Goal: Task Accomplishment & Management: Use online tool/utility

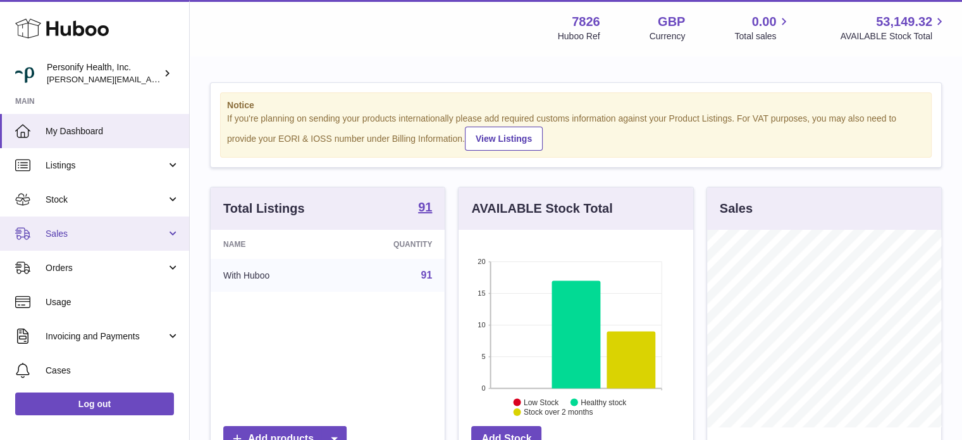
click at [96, 232] on span "Sales" at bounding box center [106, 234] width 121 height 12
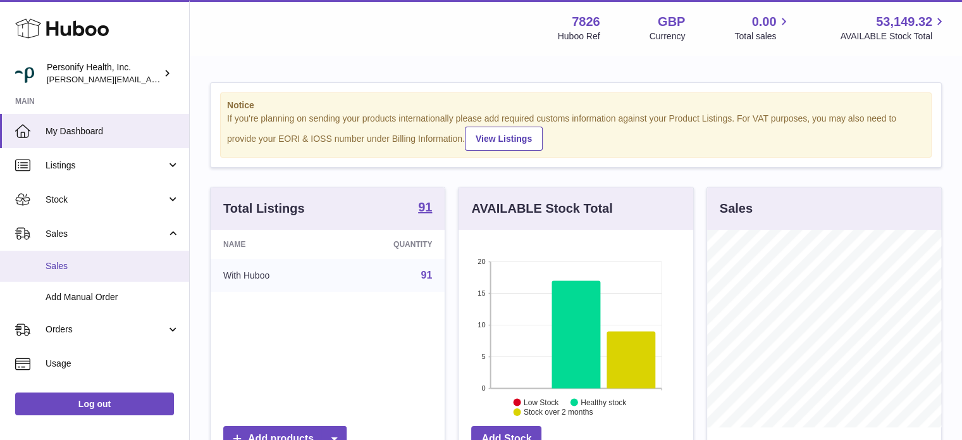
click at [84, 261] on span "Sales" at bounding box center [113, 266] width 134 height 12
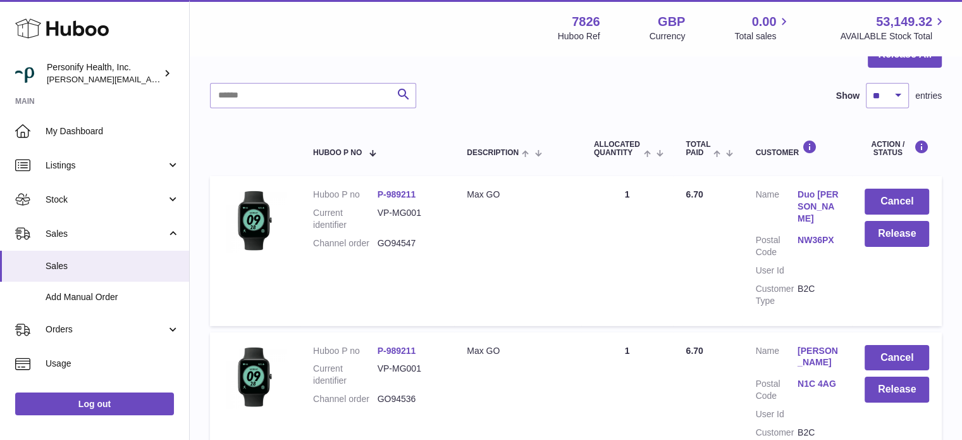
scroll to position [63, 0]
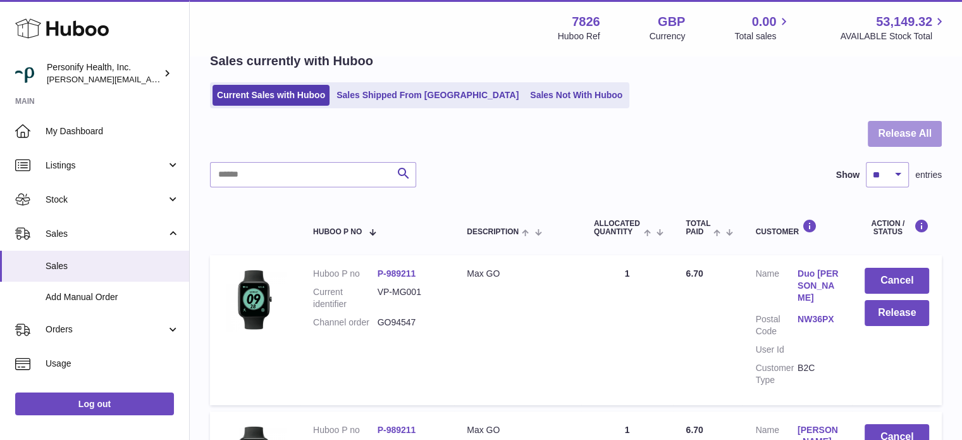
click at [912, 133] on button "Release All" at bounding box center [905, 134] width 74 height 26
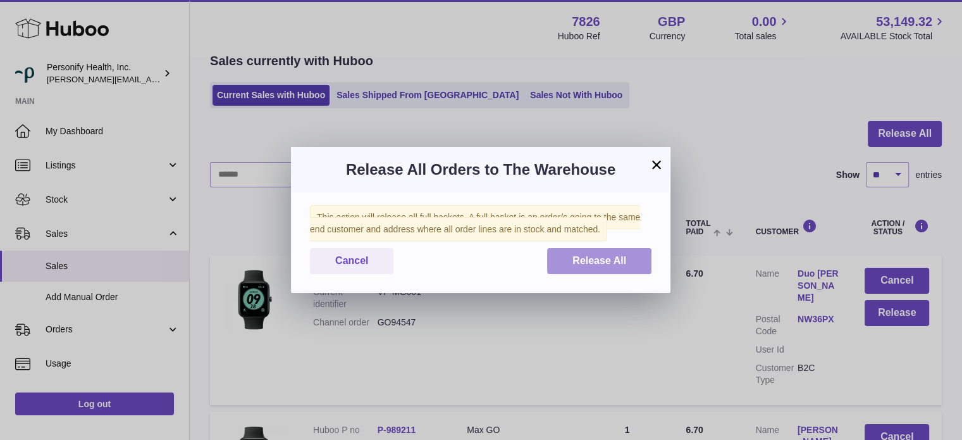
click at [577, 255] on span "Release All" at bounding box center [600, 260] width 54 height 11
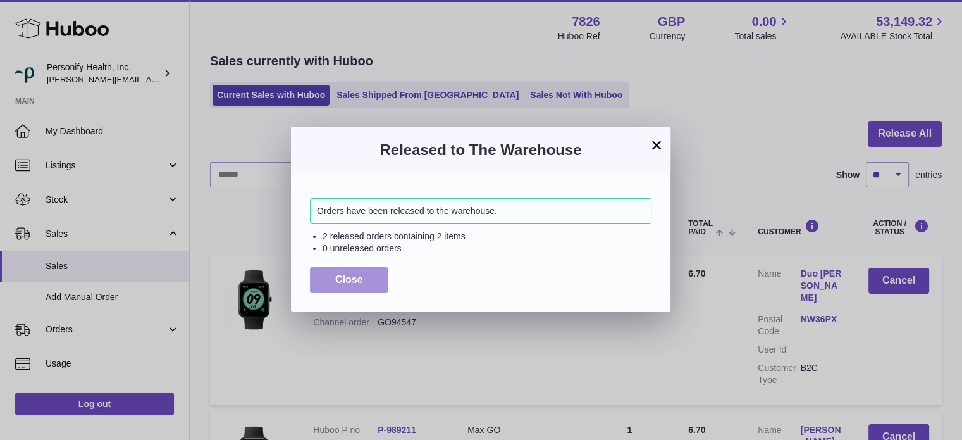
click at [359, 286] on button "Close" at bounding box center [349, 280] width 78 height 26
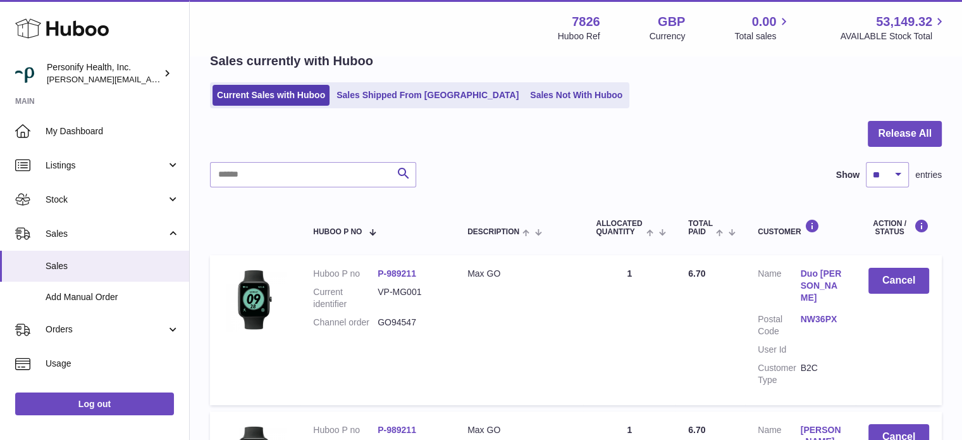
click at [61, 30] on use at bounding box center [62, 29] width 94 height 20
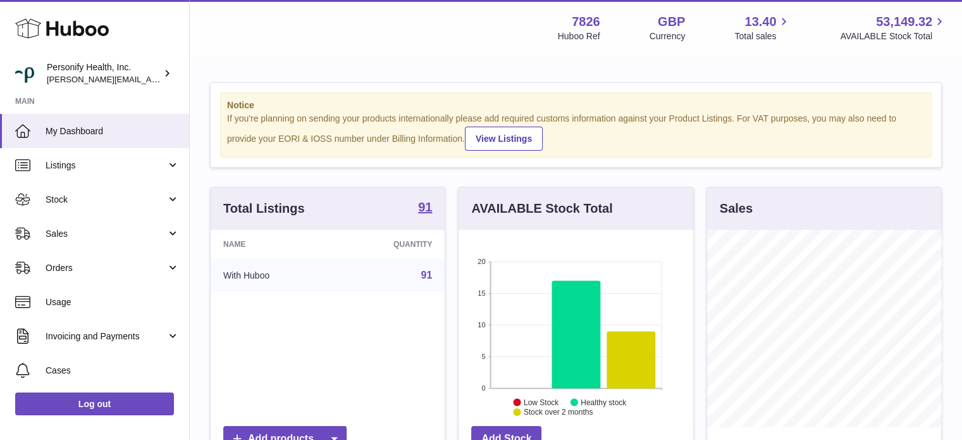
scroll to position [197, 235]
click at [101, 235] on span "Sales" at bounding box center [106, 234] width 121 height 12
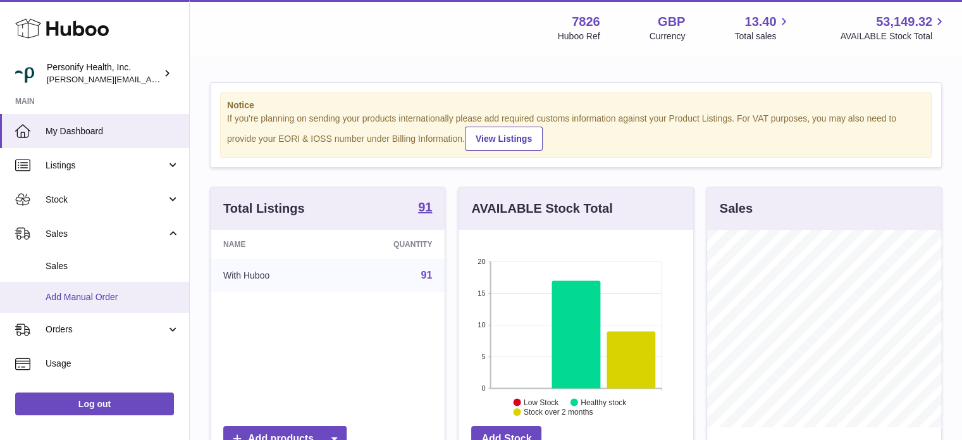
click at [116, 295] on span "Add Manual Order" at bounding box center [113, 297] width 134 height 12
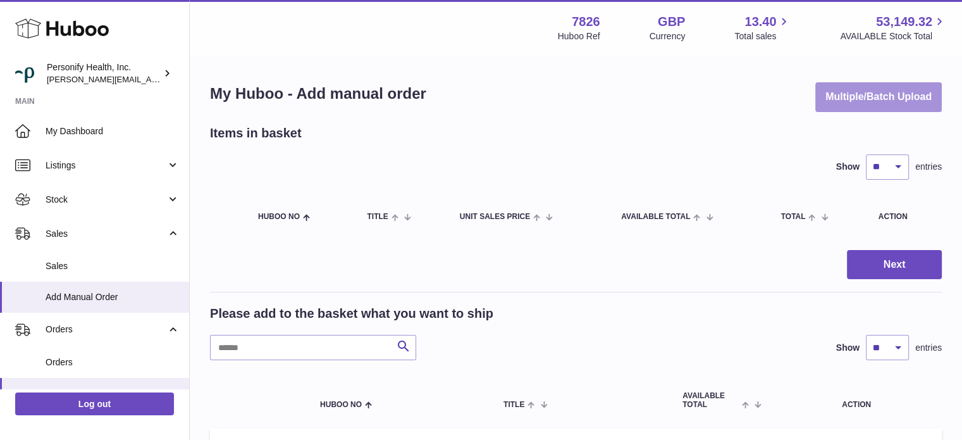
click at [843, 85] on button "Multiple/Batch Upload" at bounding box center [879, 97] width 127 height 30
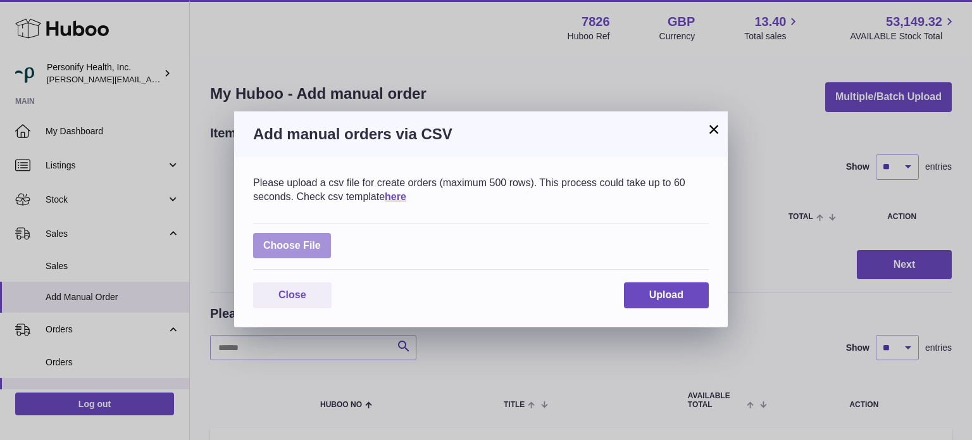
click at [325, 250] on label at bounding box center [292, 246] width 78 height 26
click at [321, 240] on input "file" at bounding box center [321, 239] width 1 height 1
type input "**********"
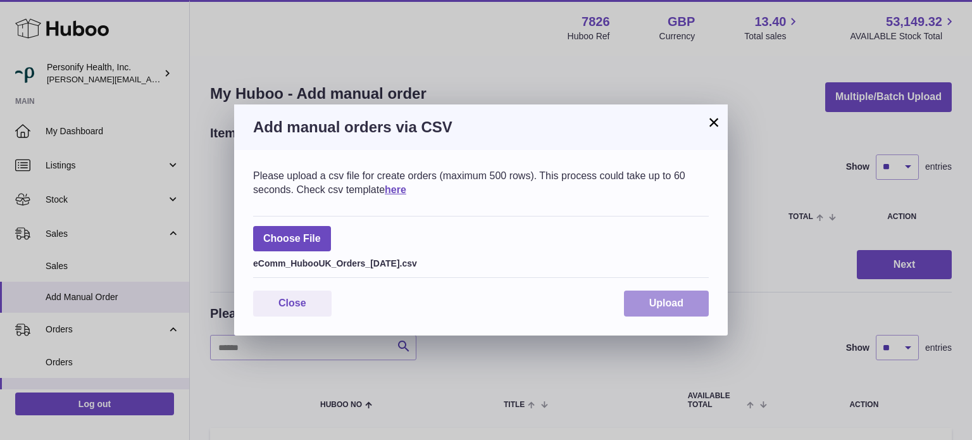
click at [668, 308] on span "Upload" at bounding box center [666, 302] width 34 height 11
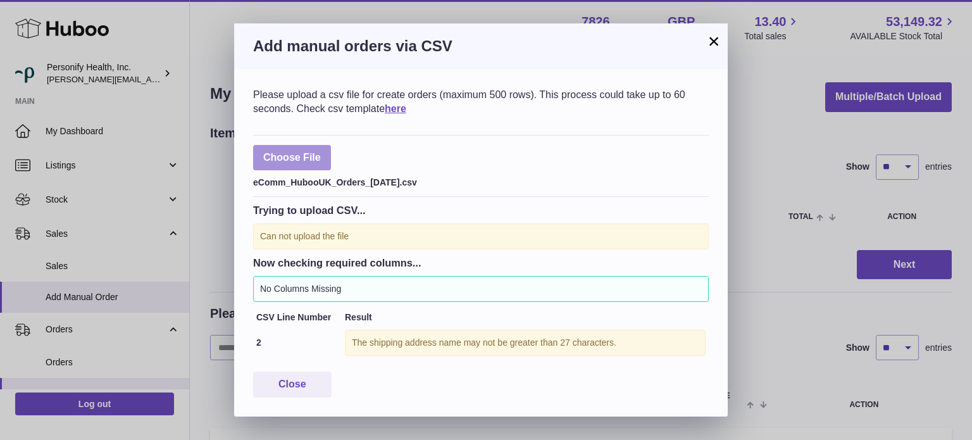
click at [310, 153] on label at bounding box center [292, 158] width 78 height 26
click at [321, 152] on input "file" at bounding box center [321, 151] width 1 height 1
type input "**********"
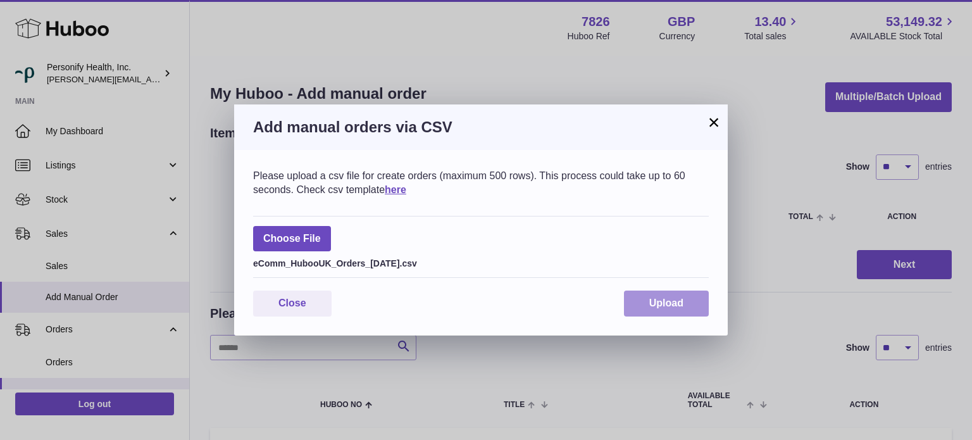
click at [659, 302] on span "Upload" at bounding box center [666, 302] width 34 height 11
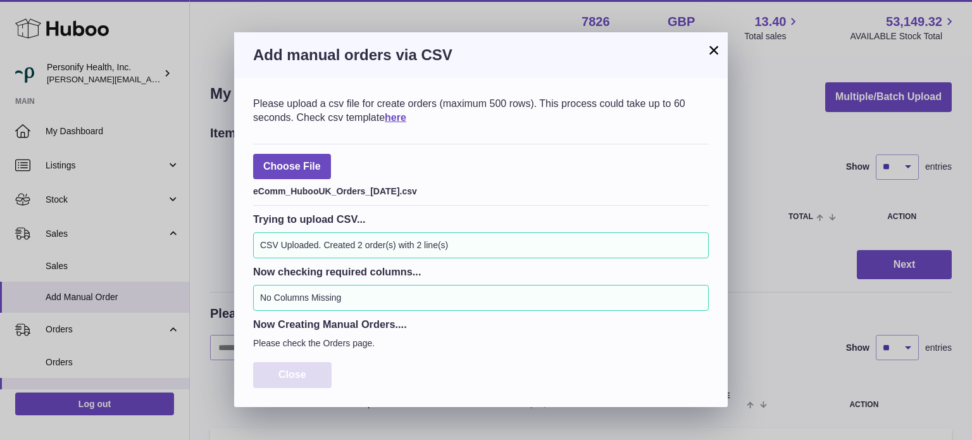
click at [320, 371] on button "Close" at bounding box center [292, 375] width 78 height 26
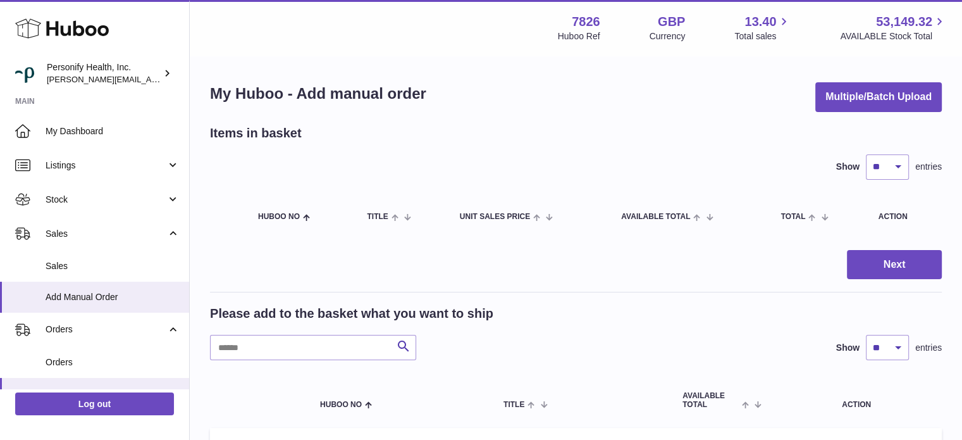
click at [73, 25] on use at bounding box center [62, 29] width 94 height 20
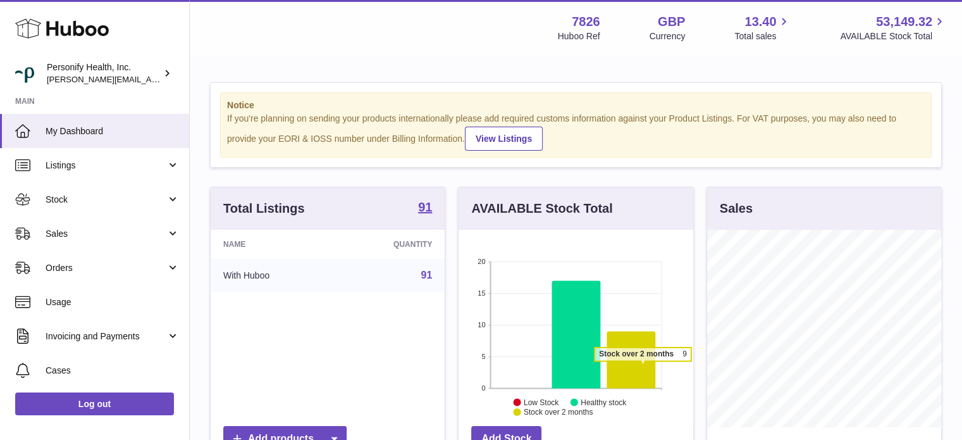
scroll to position [197, 235]
